Goal: Task Accomplishment & Management: Complete application form

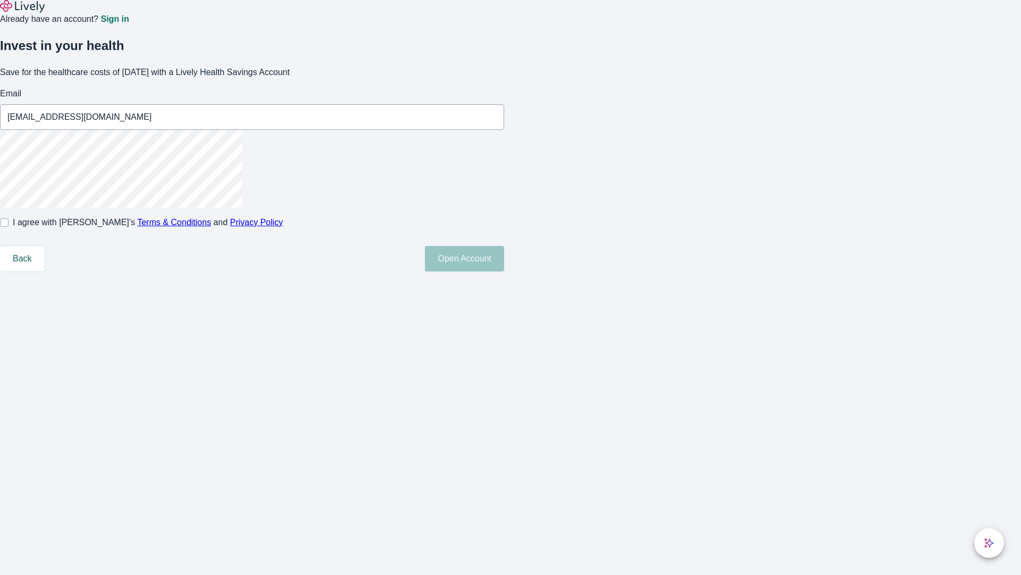
click at [9, 227] on input "I agree with Lively’s Terms & Conditions and Privacy Policy" at bounding box center [4, 222] width 9 height 9
checkbox input "true"
click at [504, 271] on button "Open Account" at bounding box center [464, 259] width 79 height 26
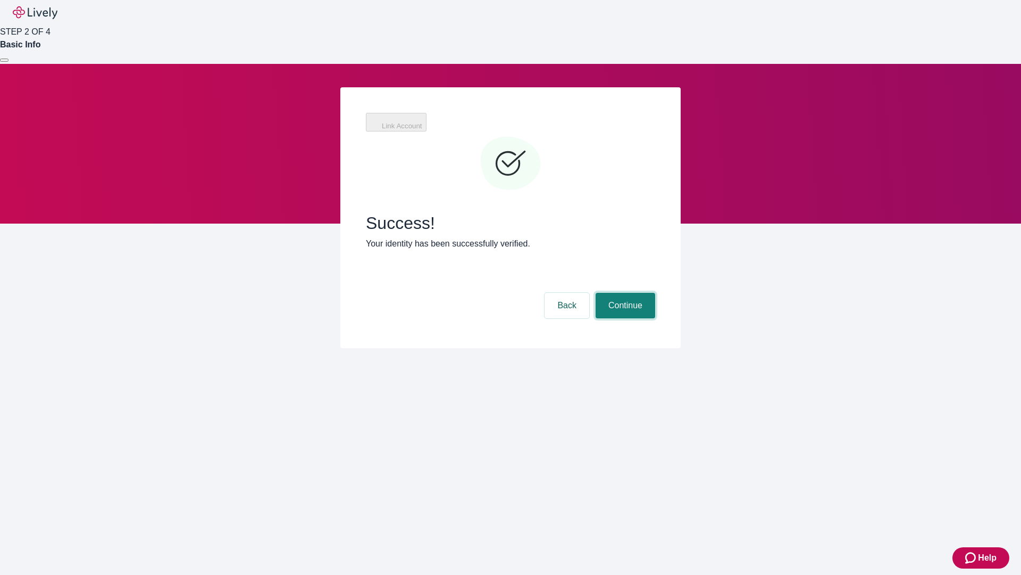
click at [655, 293] on button "Continue" at bounding box center [626, 306] width 60 height 26
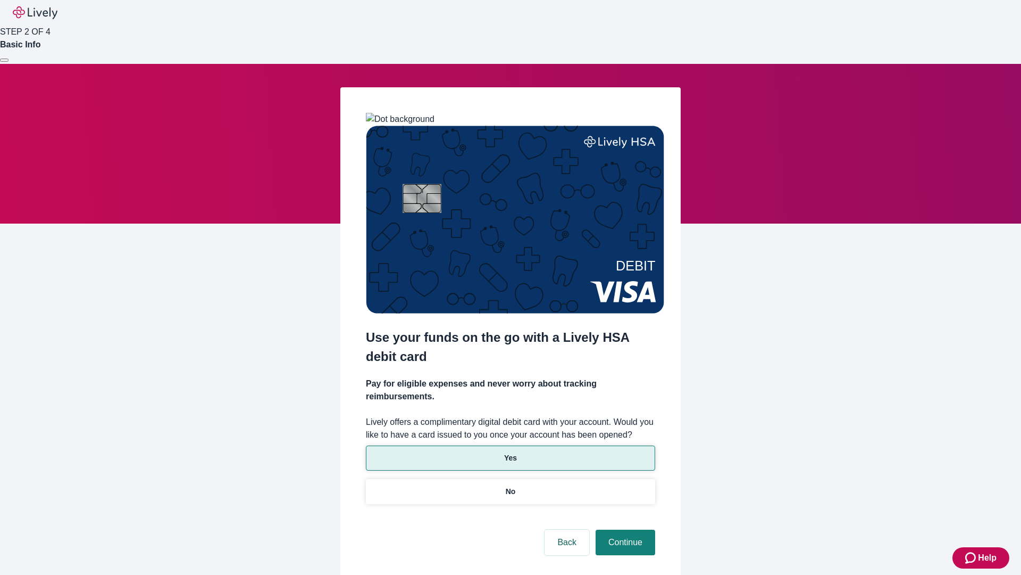
click at [510, 452] on p "Yes" at bounding box center [510, 457] width 13 height 11
click at [624, 529] on button "Continue" at bounding box center [626, 542] width 60 height 26
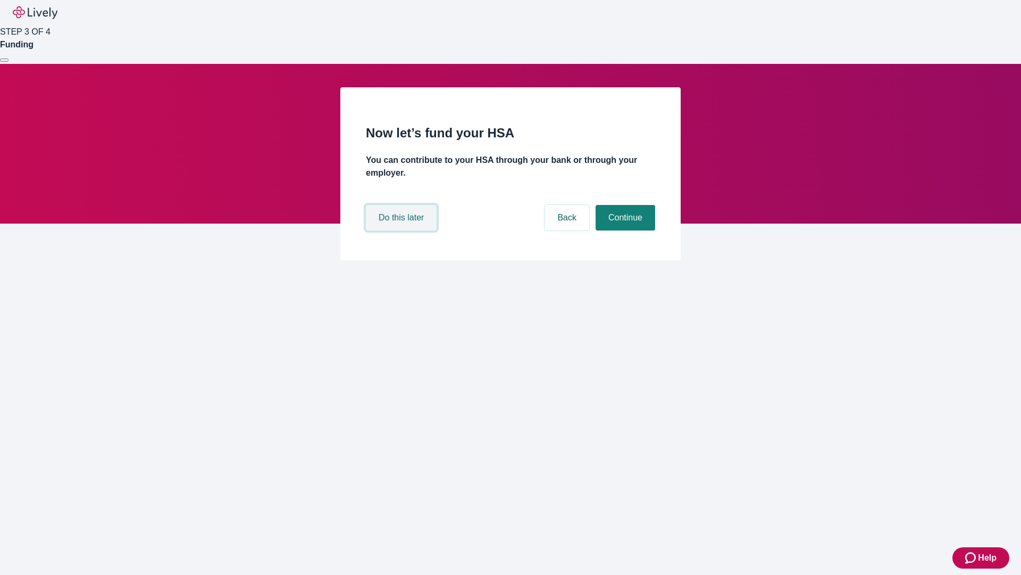
click at [403, 230] on button "Do this later" at bounding box center [401, 218] width 71 height 26
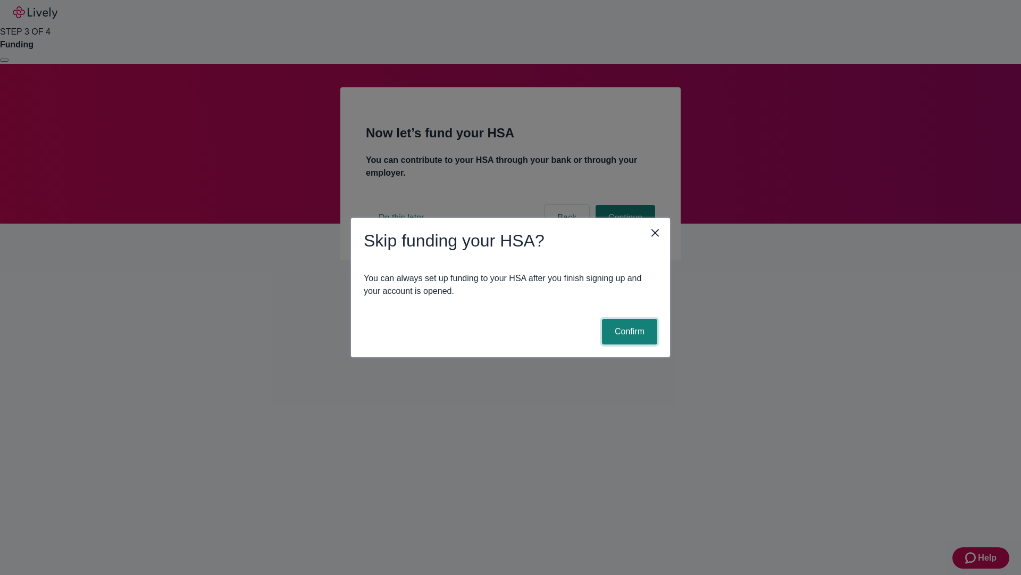
click at [628, 331] on button "Confirm" at bounding box center [629, 332] width 55 height 26
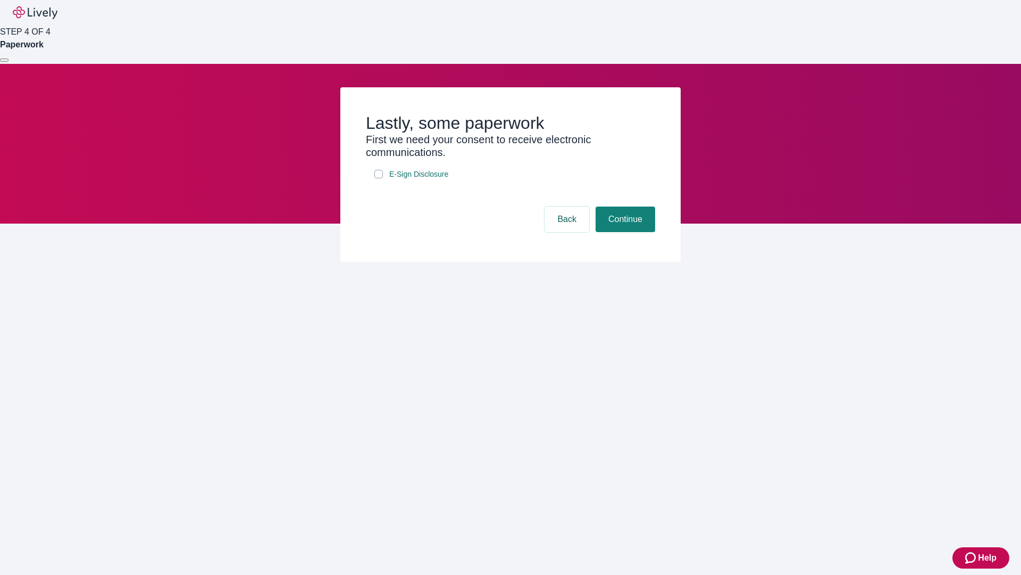
click at [379, 178] on input "E-Sign Disclosure" at bounding box center [379, 174] width 9 height 9
checkbox input "true"
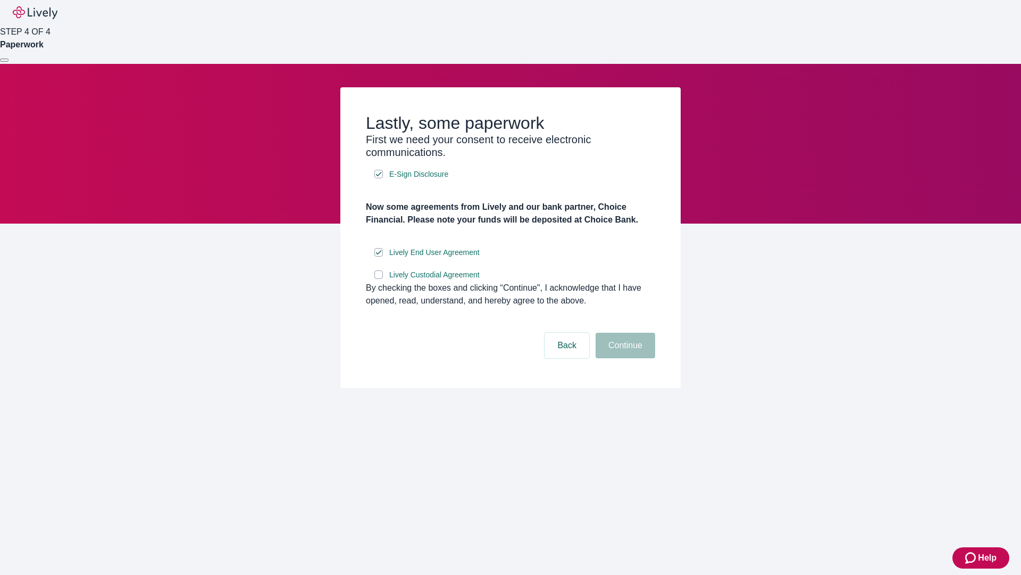
click at [379, 279] on input "Lively Custodial Agreement" at bounding box center [379, 274] width 9 height 9
checkbox input "true"
click at [624, 358] on button "Continue" at bounding box center [626, 346] width 60 height 26
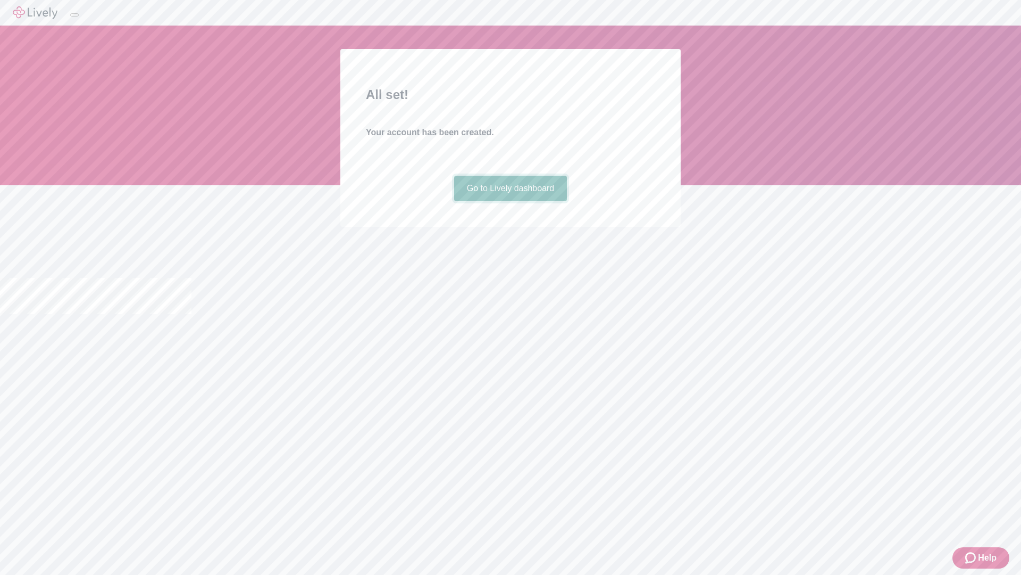
click at [510, 201] on link "Go to Lively dashboard" at bounding box center [510, 189] width 113 height 26
